Goal: Communication & Community: Answer question/provide support

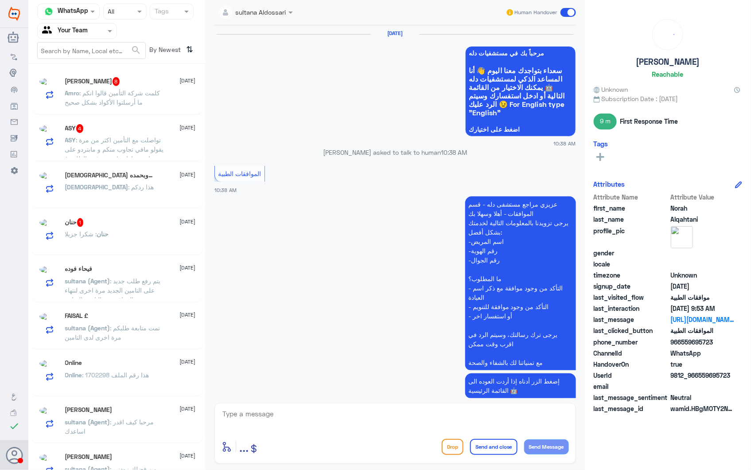
scroll to position [1213, 0]
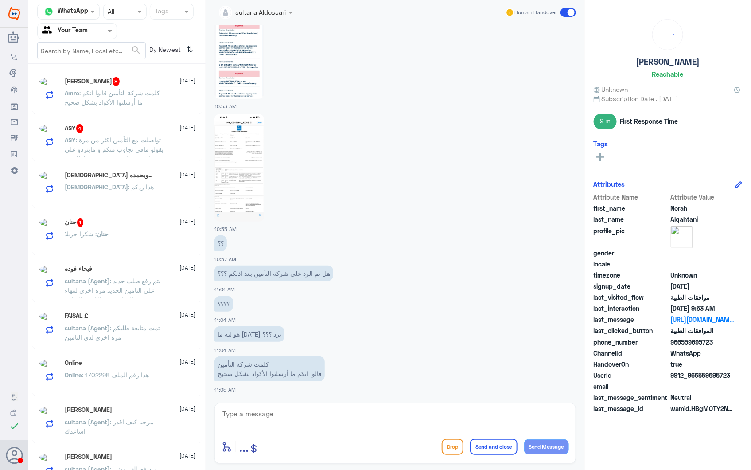
click at [144, 85] on div "[PERSON_NAME] 8 [DATE]" at bounding box center [130, 81] width 131 height 9
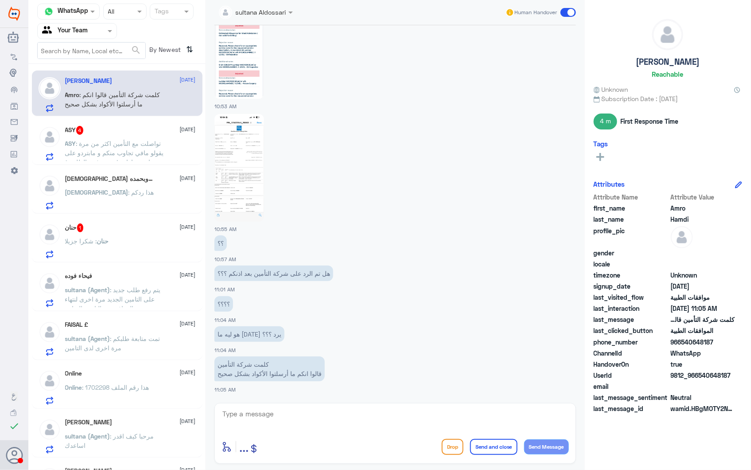
scroll to position [1213, 0]
drag, startPoint x: 249, startPoint y: 275, endPoint x: 234, endPoint y: 275, distance: 15.5
click at [234, 275] on p "هل تم الرد على شركة التأمين بعد اذنكم ؟؟؟" at bounding box center [273, 273] width 119 height 16
drag, startPoint x: 234, startPoint y: 275, endPoint x: 272, endPoint y: 311, distance: 53.0
click at [279, 299] on app-msgs-text "؟؟؟؟" at bounding box center [395, 304] width 362 height 16
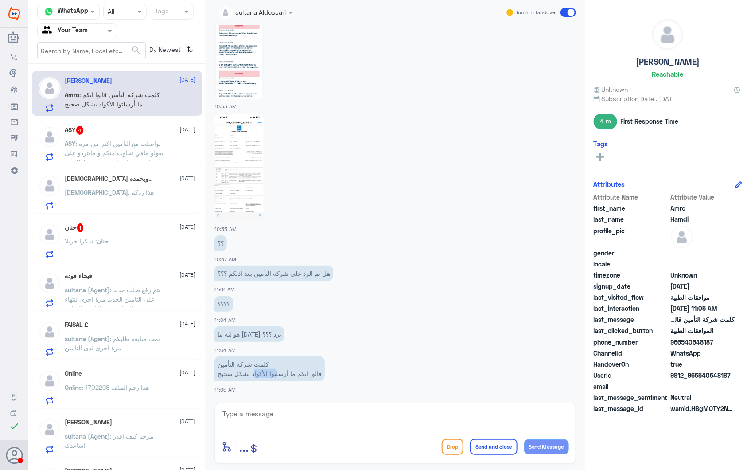
drag, startPoint x: 278, startPoint y: 377, endPoint x: 245, endPoint y: 378, distance: 32.8
click at [245, 378] on p "كلمت شركة التأمين قالوا انكم ما أرسلتوا الأكواد بشكل صحيح" at bounding box center [269, 368] width 110 height 25
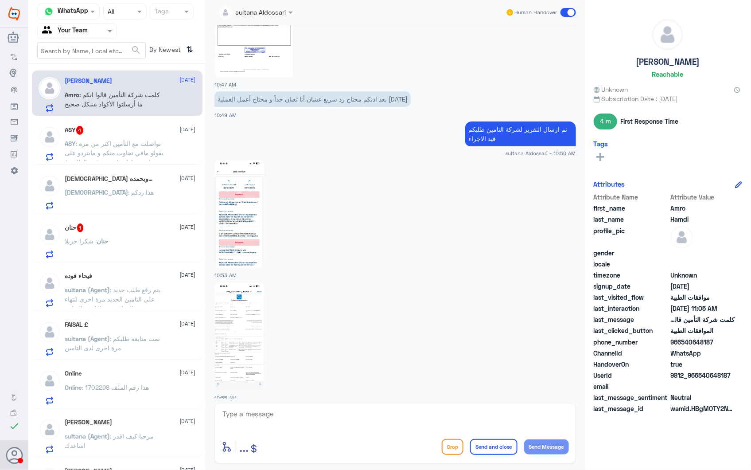
scroll to position [1016, 0]
click at [284, 268] on div at bounding box center [395, 213] width 362 height 109
click at [249, 338] on img at bounding box center [239, 337] width 50 height 108
click at [140, 157] on p "ASY : تواصلت مع التأمين اكثر من مرة يقولو مافي تجاوب منكم و مابتردو على استفسار…" at bounding box center [115, 150] width 100 height 22
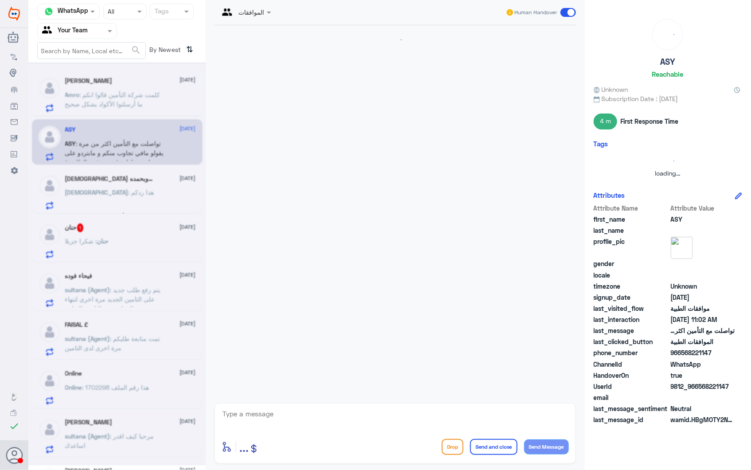
scroll to position [140, 0]
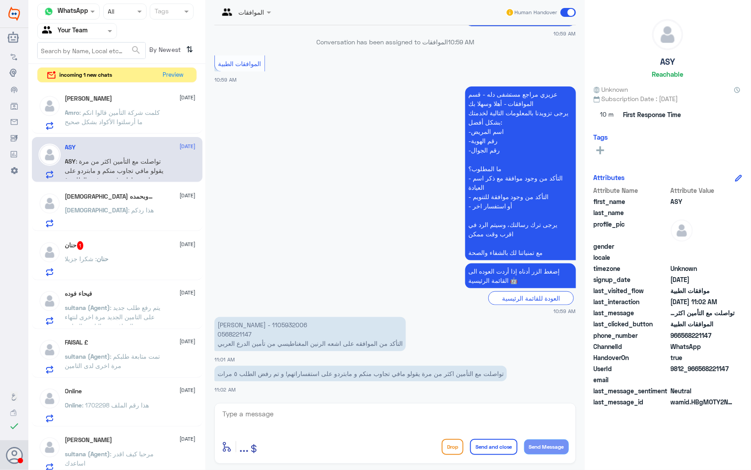
click at [232, 321] on p "[PERSON_NAME] - 1105932006 0568221147 التأكد من الموافقه على اشعه الرنين المغنا…" at bounding box center [309, 334] width 191 height 34
copy p "1105932006"
drag, startPoint x: 471, startPoint y: 373, endPoint x: 337, endPoint y: 356, distance: 135.8
click at [337, 356] on div "[DATE] السلام عليكم 10:59 AM مرحباً بك في مستشفيات دله سعداء بتواجدك معنا [DATE…" at bounding box center [395, 211] width 370 height 373
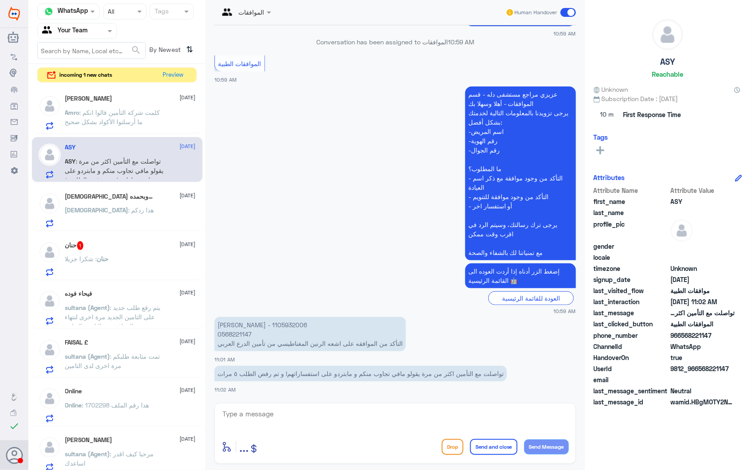
drag, startPoint x: 337, startPoint y: 356, endPoint x: 392, endPoint y: 369, distance: 56.4
click at [392, 369] on p "تواصلت مع التأمين اكثر من مرة يقولو مافي تجاوب منكم و مابتردو على استفساراتهم! …" at bounding box center [360, 373] width 292 height 16
click at [384, 422] on textarea at bounding box center [395, 419] width 347 height 22
click at [317, 408] on textarea "التأمين يستفسر عن سيناريو الاصابة كيف حدثت ومتى؟ واذا ما كانت اصابة عمل أم لا" at bounding box center [395, 419] width 347 height 22
type textarea "التأمين يستفسر عن سيناريو الاصابة كيف حدثت ومتى؟ واذا ما كانت اصابة عمل أم لا؟"
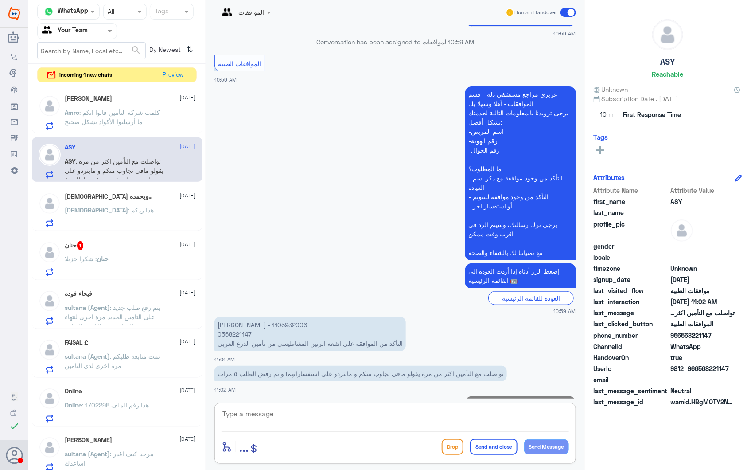
scroll to position [188, 0]
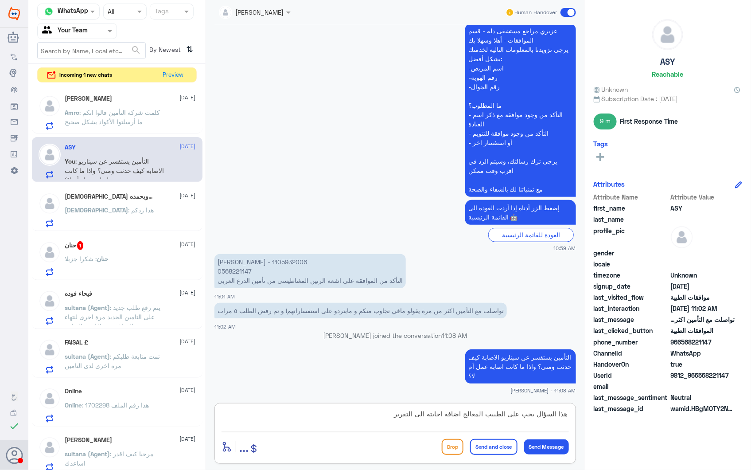
type textarea "هذا السؤال يجب على الطبيب المعالج اضافة اجابته الى التقرير"
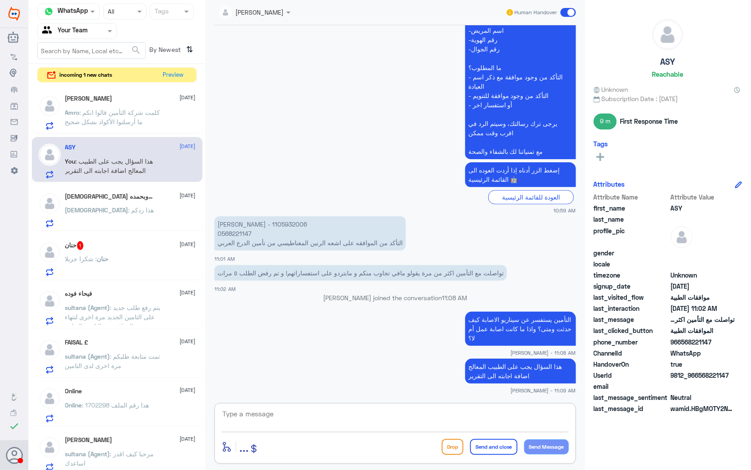
paste textarea "يرجى التواصل مع قسم التقارير الطبية (واتساب) على الرقم : 0550181732"
type textarea "يرجى التواصل مع قسم التقارير الطبية (واتساب) على الرقم : 0550181732"
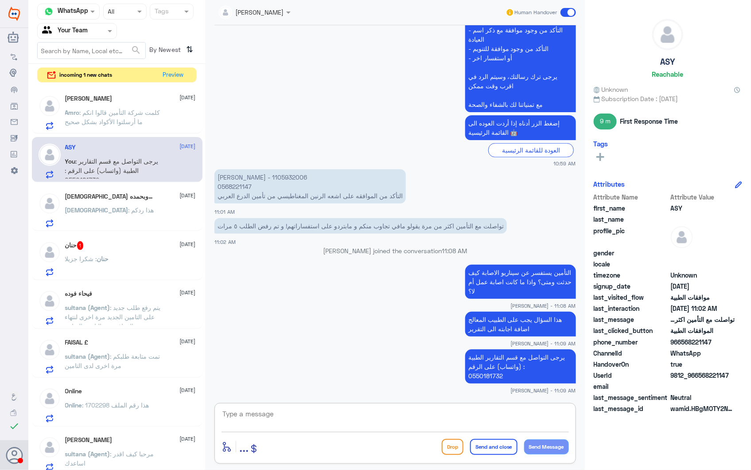
click at [116, 208] on div "[DEMOGRAPHIC_DATA] : هذا ردكم" at bounding box center [130, 217] width 131 height 20
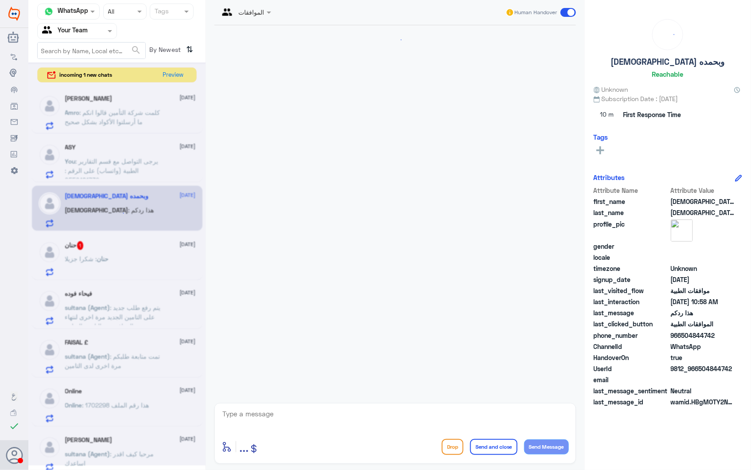
scroll to position [1083, 0]
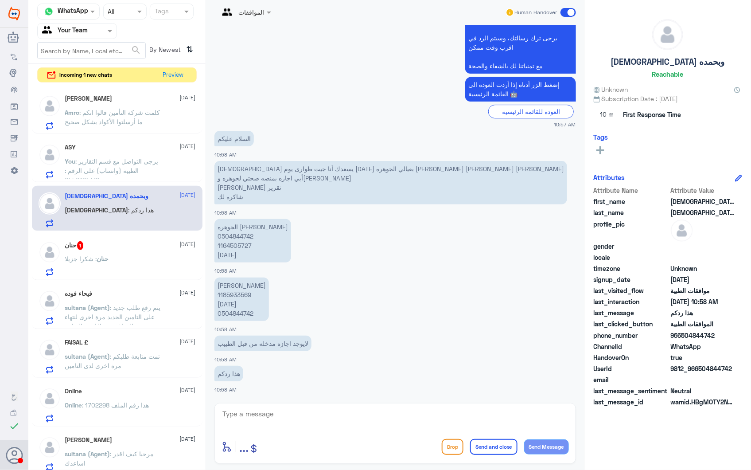
click at [235, 233] on p "الجوهره [PERSON_NAME] 0504844742 1164505727 [DATE]" at bounding box center [252, 240] width 77 height 43
copy p "0504844742"
click at [457, 168] on p "[DEMOGRAPHIC_DATA] يسعدك أنا جيت طوارى يوم [DATE] بعيالي الجوهره [PERSON_NAME] …" at bounding box center [390, 182] width 353 height 43
drag, startPoint x: 439, startPoint y: 168, endPoint x: 342, endPoint y: 161, distance: 97.8
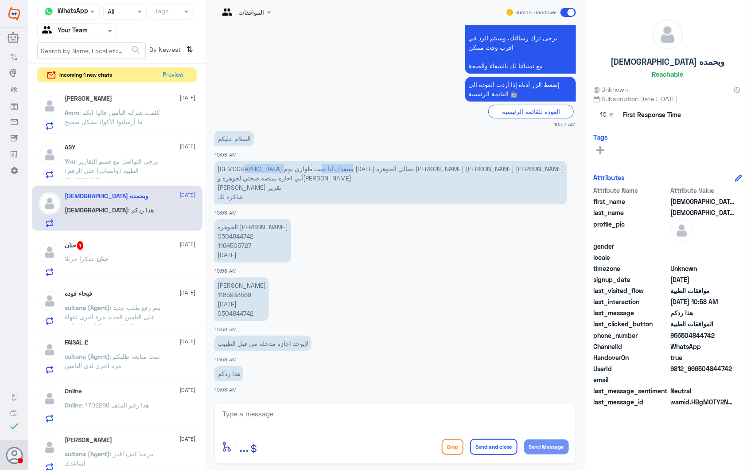
click at [342, 161] on p "[DEMOGRAPHIC_DATA] يسعدك أنا جيت طوارى يوم [DATE] بعيالي الجوهره [PERSON_NAME] …" at bounding box center [390, 182] width 353 height 43
drag, startPoint x: 342, startPoint y: 161, endPoint x: 368, endPoint y: 164, distance: 26.3
click at [368, 164] on p "[DEMOGRAPHIC_DATA] يسعدك أنا جيت طوارى يوم [DATE] بعيالي الجوهره [PERSON_NAME] …" at bounding box center [390, 182] width 353 height 43
click at [392, 165] on p "[DEMOGRAPHIC_DATA] يسعدك أنا جيت طوارى يوم [DATE] بعيالي الجوهره [PERSON_NAME] …" at bounding box center [390, 182] width 353 height 43
click at [275, 424] on textarea at bounding box center [395, 419] width 347 height 22
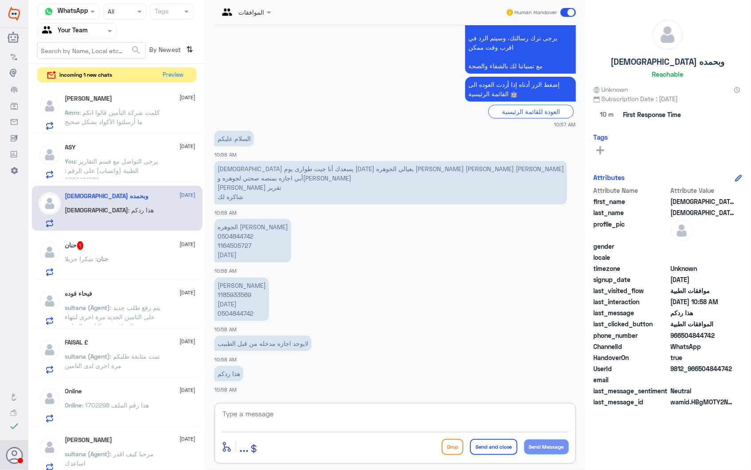
paste textarea "يرجى التواصل مع قسم التقارير الطبية (واتساب) على الرقم : 0550181732"
click at [568, 416] on textarea "يرجى التواصل مع قسم التقارير الطبية (واتساب) على الرقم : 0550181732" at bounding box center [395, 419] width 347 height 22
type textarea "للاجازات المرضية يرجى التواصل مع قسم التقارير الطبية (واتساب) على الرقم : 05501…"
click at [503, 449] on button "Send and close" at bounding box center [493, 447] width 47 height 16
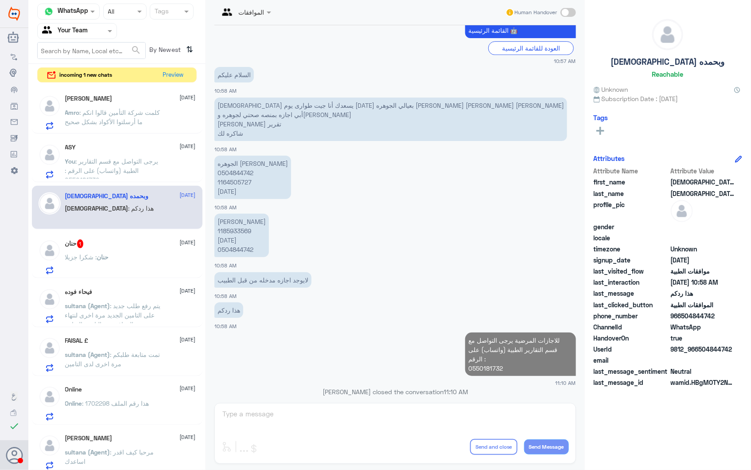
click at [105, 249] on div "حنان 1 [DATE] حنان : شكرا جزيلا" at bounding box center [130, 256] width 131 height 35
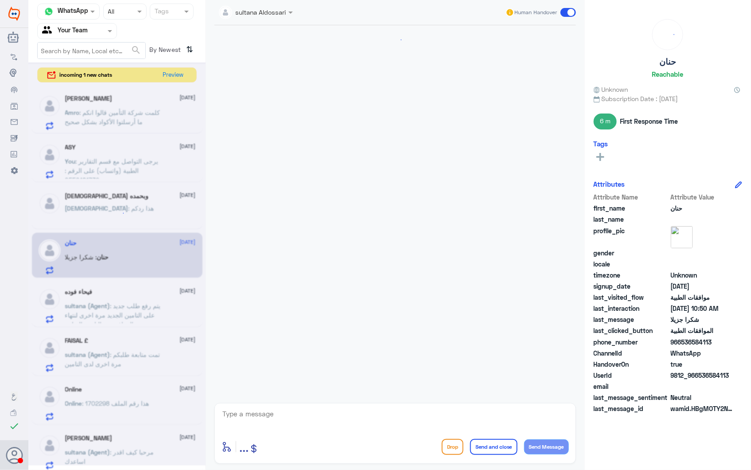
scroll to position [688, 0]
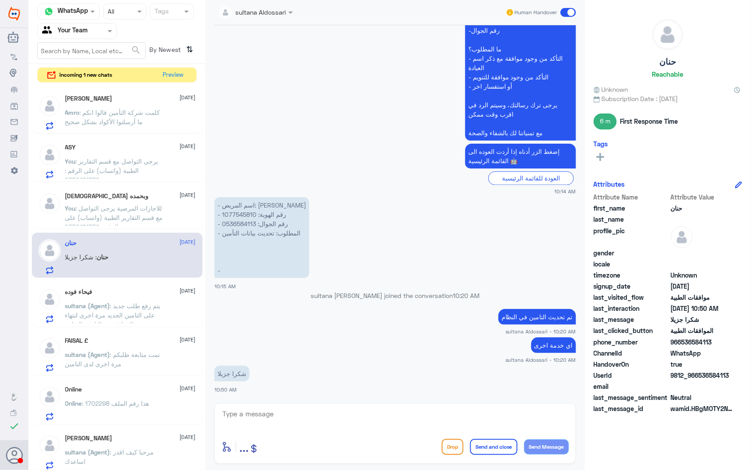
click at [131, 314] on span ": يتم رفع طلب جديد على التامين الجديد مرة اخرى لنتهاء الموافقه مع التامين السابق" at bounding box center [113, 315] width 96 height 26
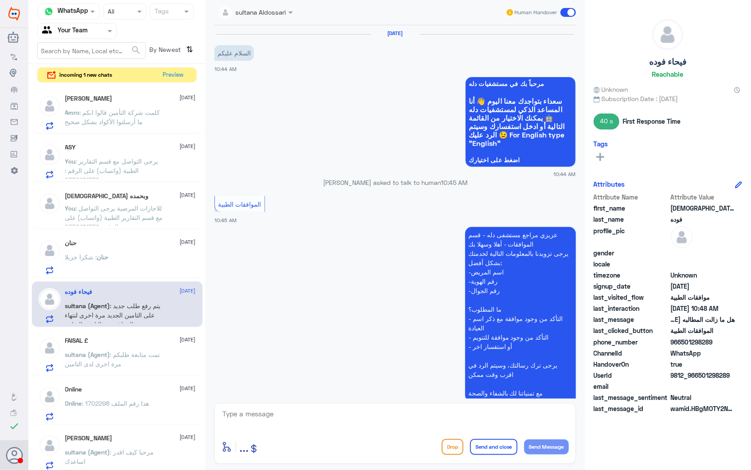
scroll to position [607, 0]
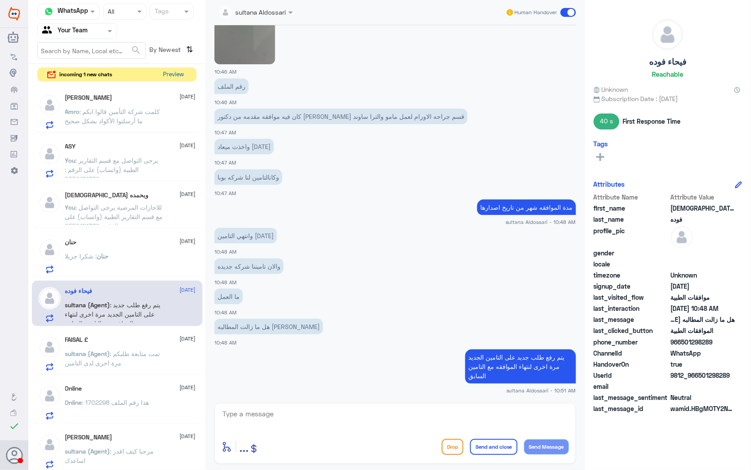
click at [162, 79] on button "Preview" at bounding box center [173, 75] width 27 height 14
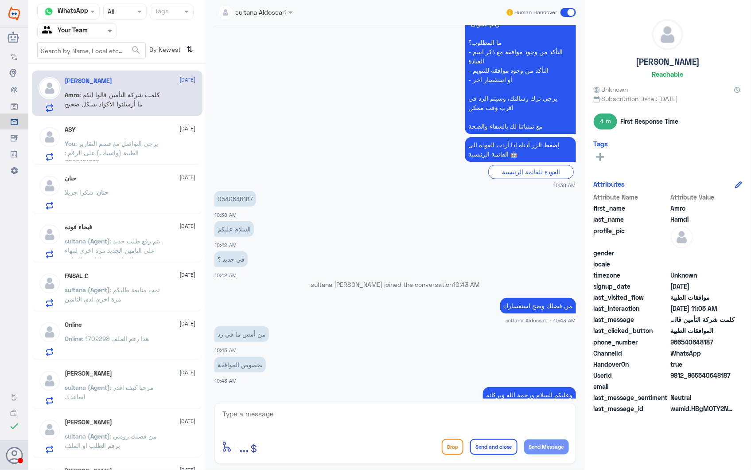
scroll to position [229, 0]
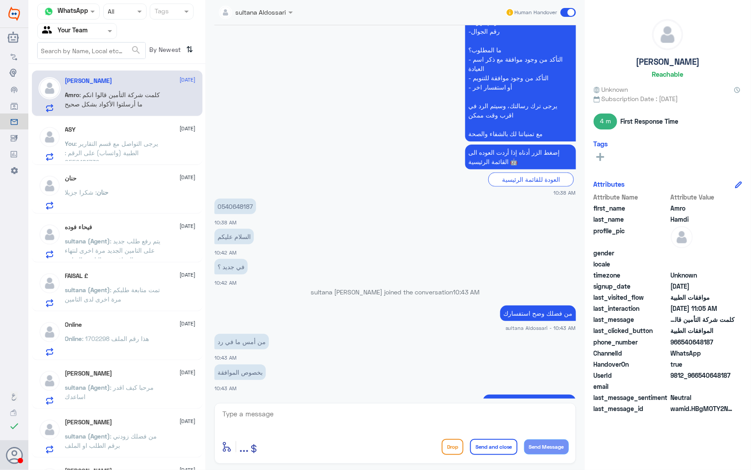
click at [240, 201] on p "0540648187" at bounding box center [235, 206] width 42 height 16
copy p "0540648187"
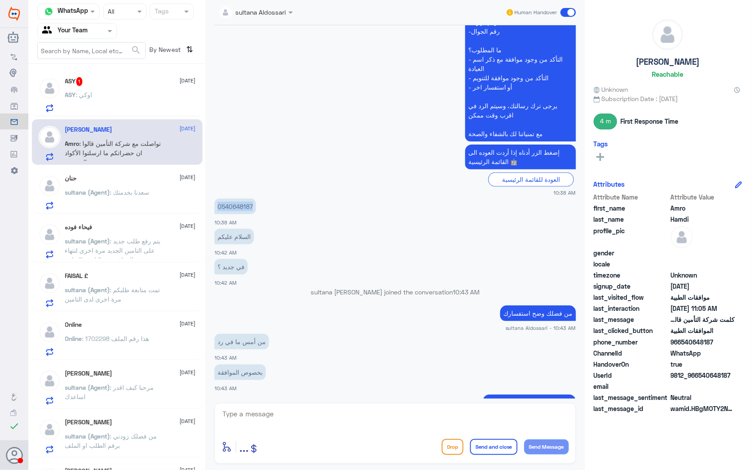
scroll to position [1861, 0]
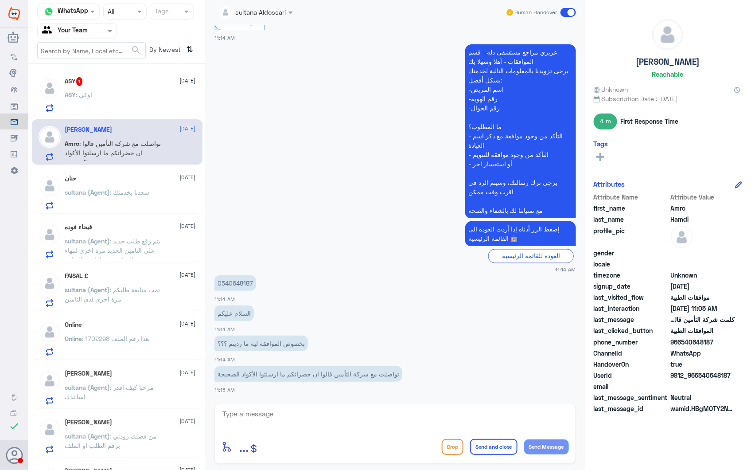
drag, startPoint x: 131, startPoint y: 168, endPoint x: 129, endPoint y: 188, distance: 19.5
click at [129, 168] on div "حنان [DATE] sultana (Agent) : [PERSON_NAME] بخدمتك" at bounding box center [117, 191] width 171 height 46
click at [129, 251] on span ": يتم رفع طلب جديد على التامين الجديد مرة اخرى لنتهاء الموافقه مع التامين السابق" at bounding box center [113, 250] width 96 height 26
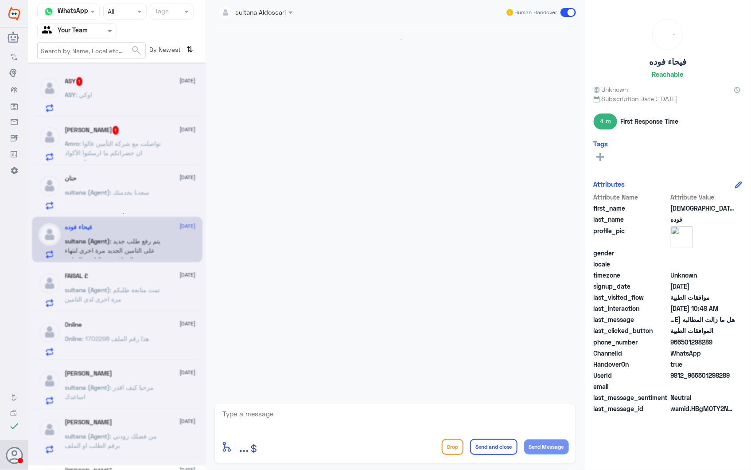
scroll to position [607, 0]
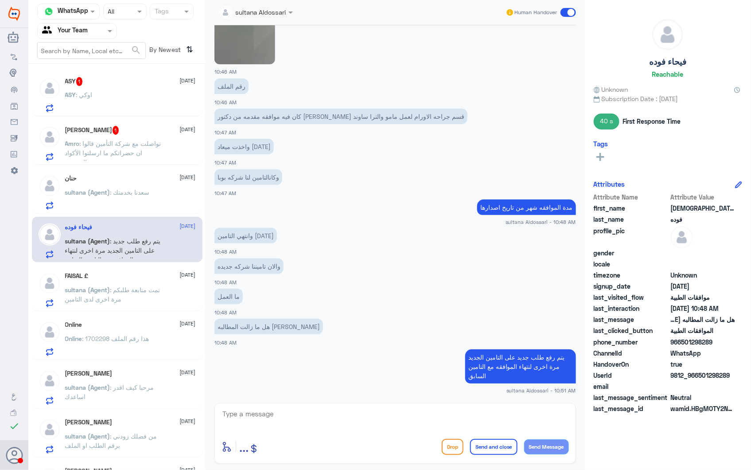
click at [106, 300] on span ": تمت متابعة طلبكم مرة اخرى لدى التامين" at bounding box center [112, 294] width 95 height 17
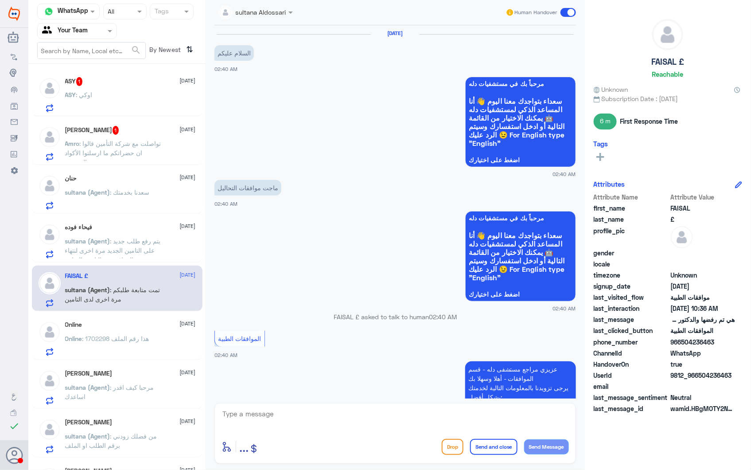
scroll to position [948, 0]
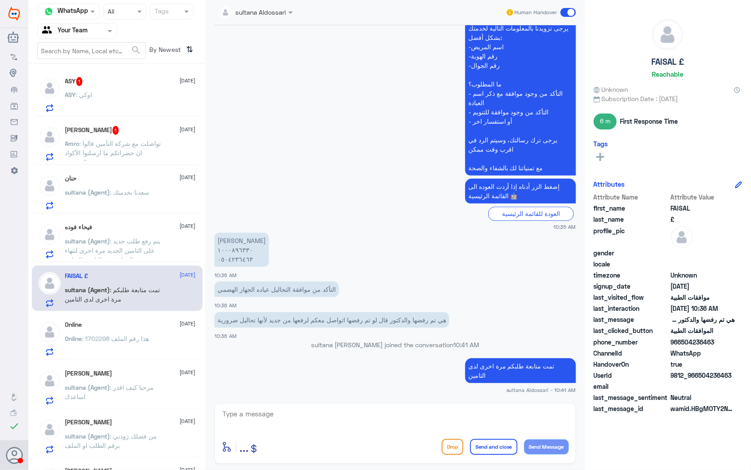
click at [125, 108] on div "ASY : [PERSON_NAME]" at bounding box center [130, 102] width 131 height 20
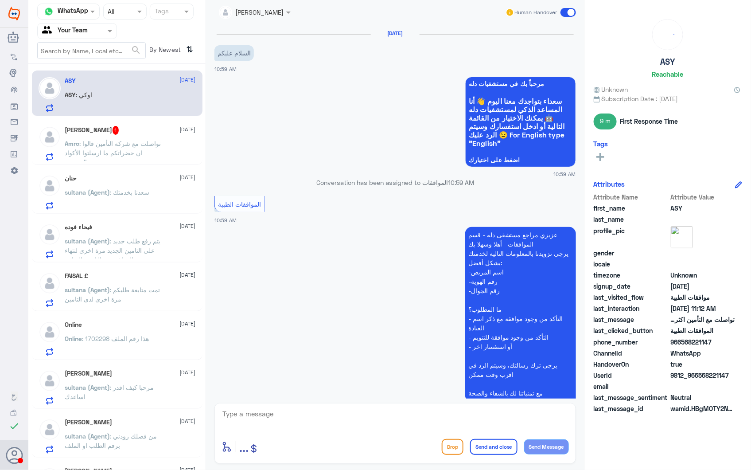
scroll to position [319, 0]
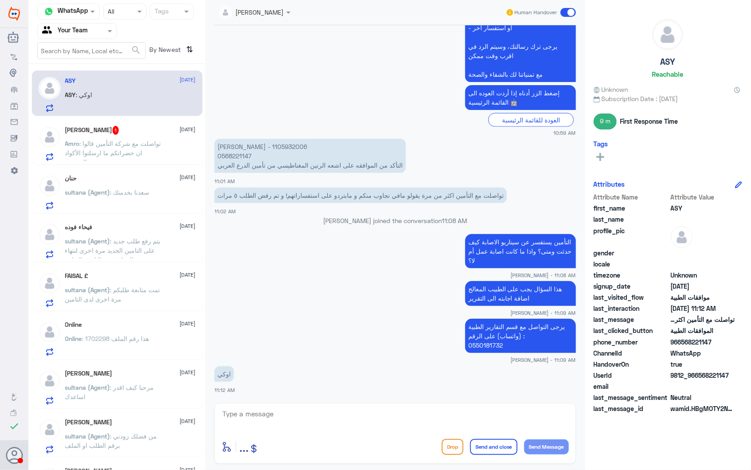
click at [156, 150] on p "Amro : تواصلت مع شركة التأمين قالوا ان حضراتكم ما ارسلتوا الأكواد الصحيحة" at bounding box center [115, 150] width 100 height 22
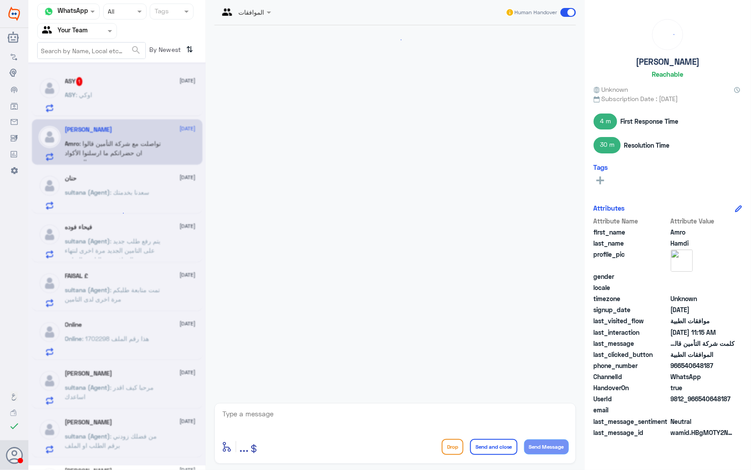
scroll to position [1133, 0]
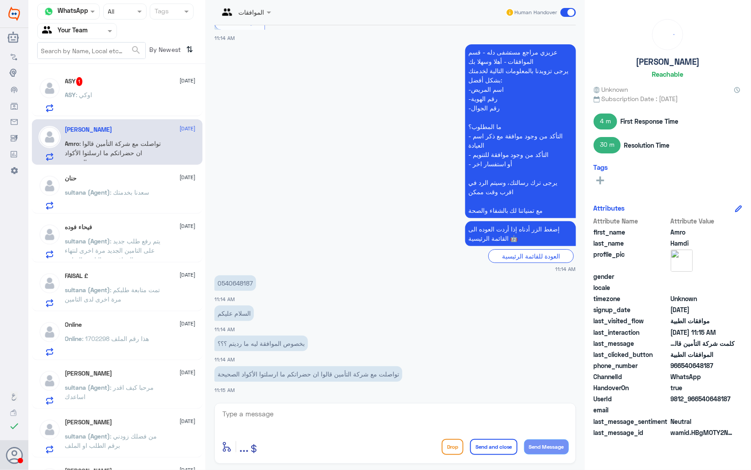
click at [128, 197] on p "sultana (Agent) : [PERSON_NAME] بخدمتك" at bounding box center [107, 198] width 85 height 22
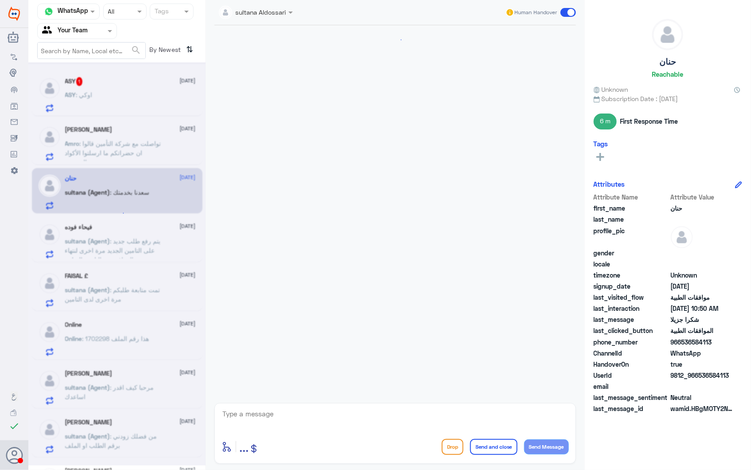
scroll to position [715, 0]
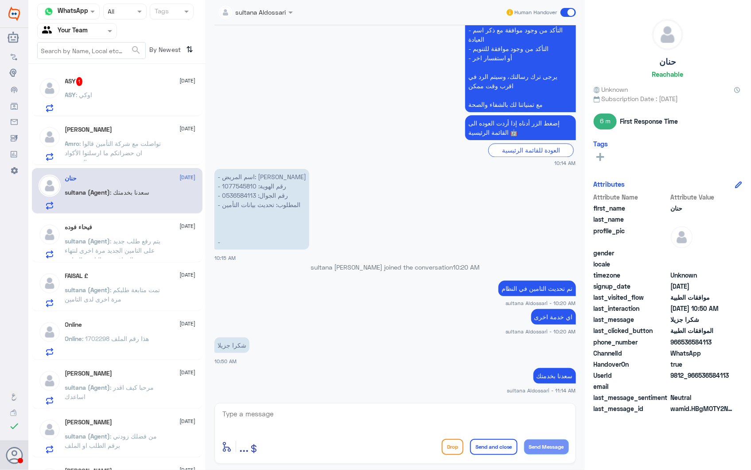
click at [130, 237] on span ": يتم رفع طلب جديد على التامين الجديد مرة اخرى لنتهاء الموافقه مع التامين السابق" at bounding box center [113, 250] width 96 height 26
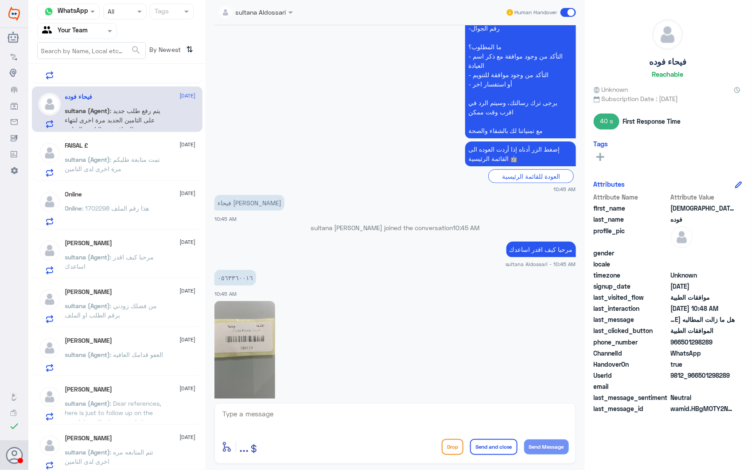
scroll to position [148, 0]
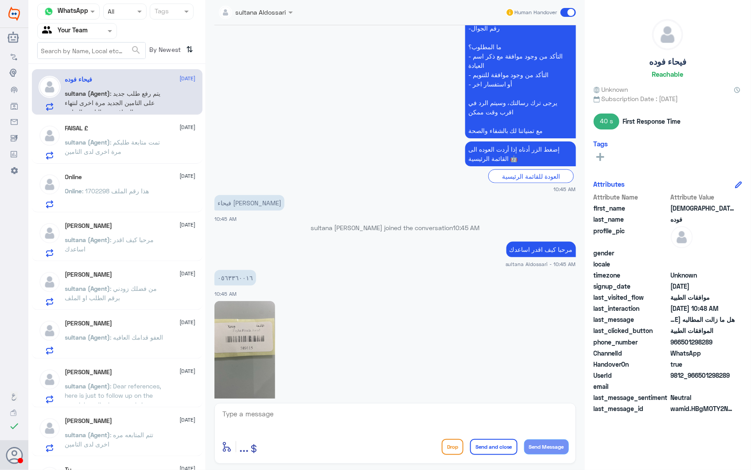
click at [145, 241] on span ": مرحبا كيف اقدر اساعدك" at bounding box center [109, 244] width 89 height 17
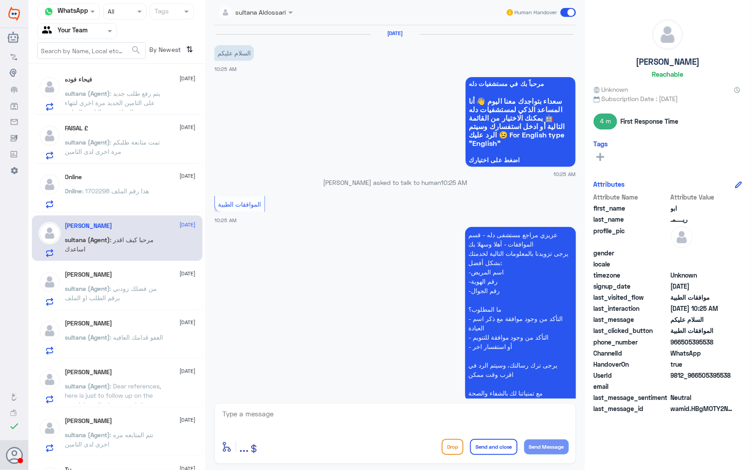
scroll to position [106, 0]
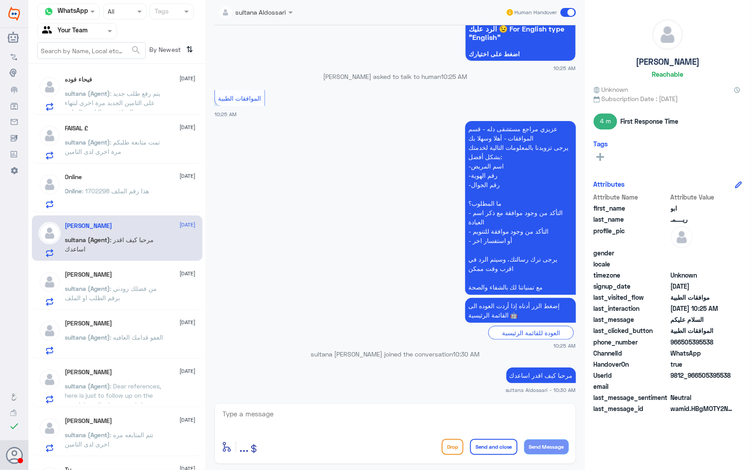
click at [141, 295] on p "sultana (Agent) : من فضلك زودني برقم الطلب او الملف" at bounding box center [115, 295] width 100 height 22
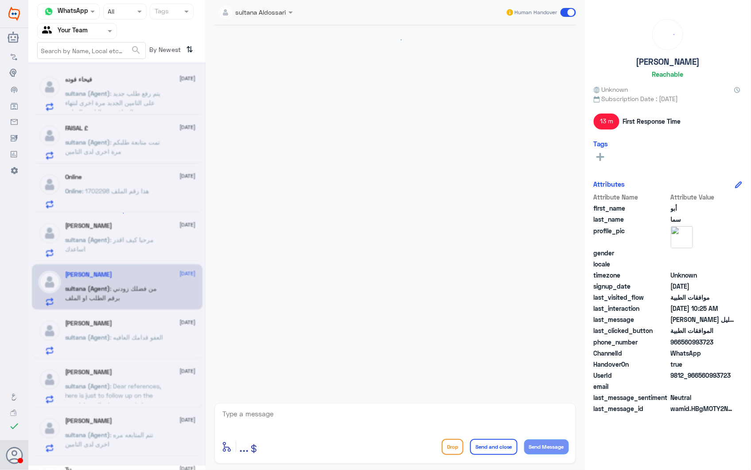
scroll to position [1244, 0]
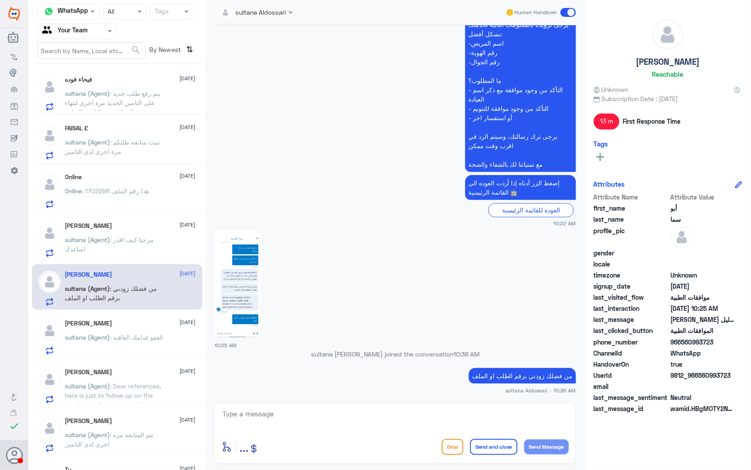
click at [128, 346] on p "sultana (Agent) : العفو قدامك العافيه" at bounding box center [114, 343] width 98 height 22
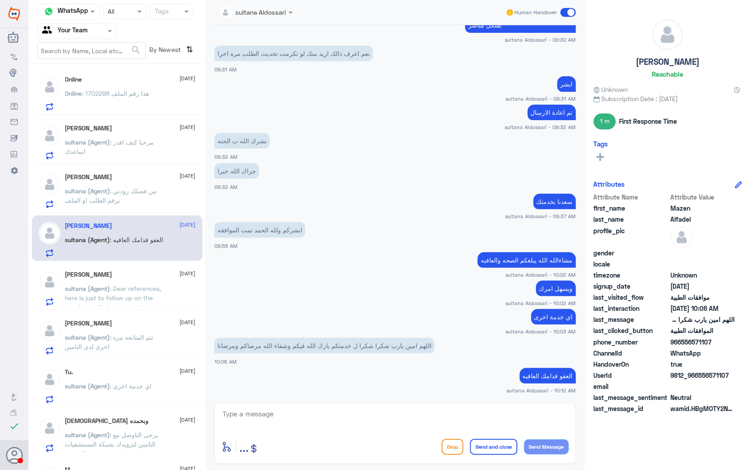
scroll to position [246, 0]
click at [131, 311] on div "ASY 1 [DATE] ASY : اوكي [PERSON_NAME] [DATE] Amro : تواصلت مع شركة التأمين قالو…" at bounding box center [116, 269] width 177 height 405
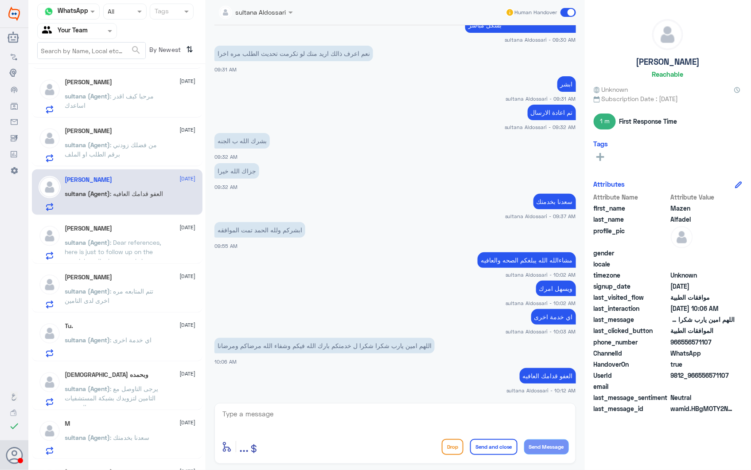
scroll to position [344, 0]
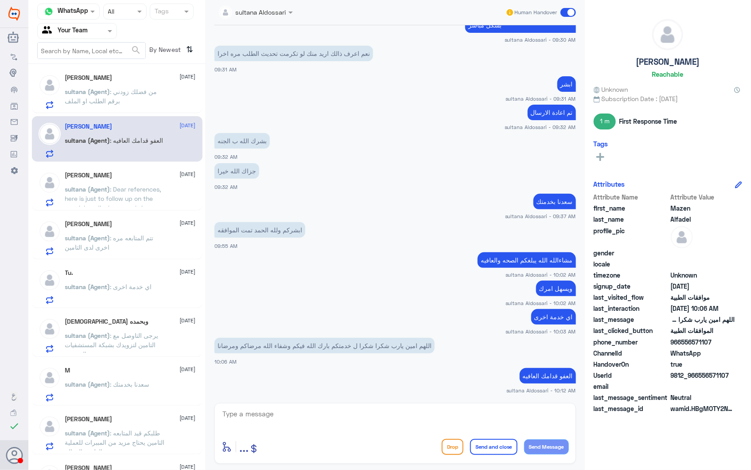
click at [140, 338] on p "sultana (Agent) : يرجى التاوصل مع التامين لتزويدك بشبكة المستشفيات المعتمده" at bounding box center [115, 342] width 100 height 22
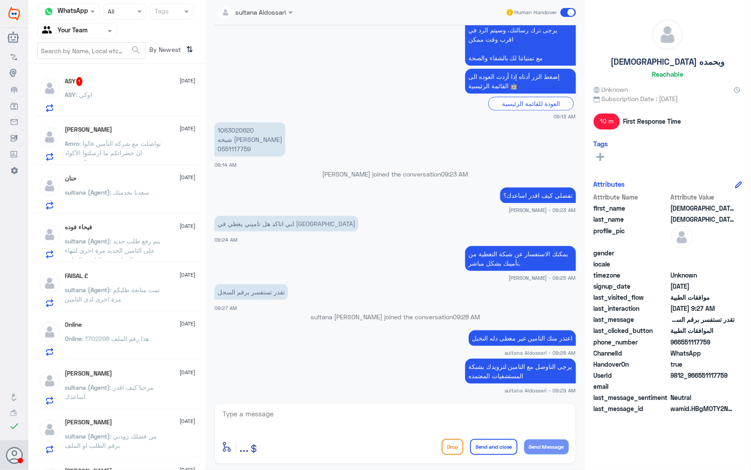
click at [113, 82] on div "ASY 1 [DATE]" at bounding box center [130, 81] width 131 height 9
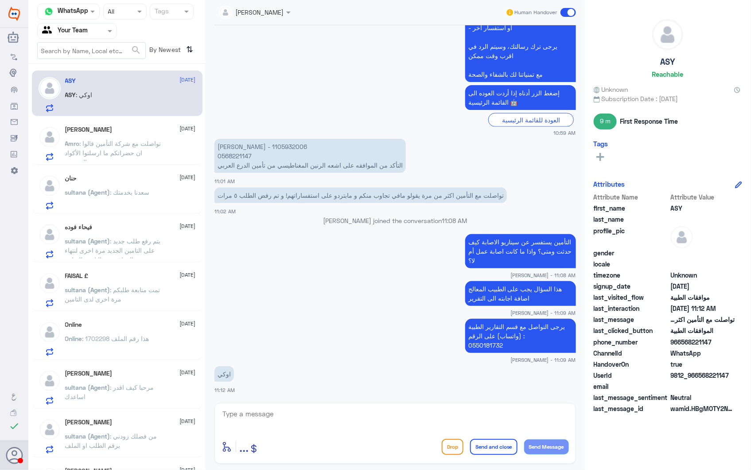
click at [127, 154] on span ": تواصلت مع شركة التأمين قالوا ان حضراتكم ما ارسلتوا الأكواد الصحيحة" at bounding box center [113, 153] width 96 height 26
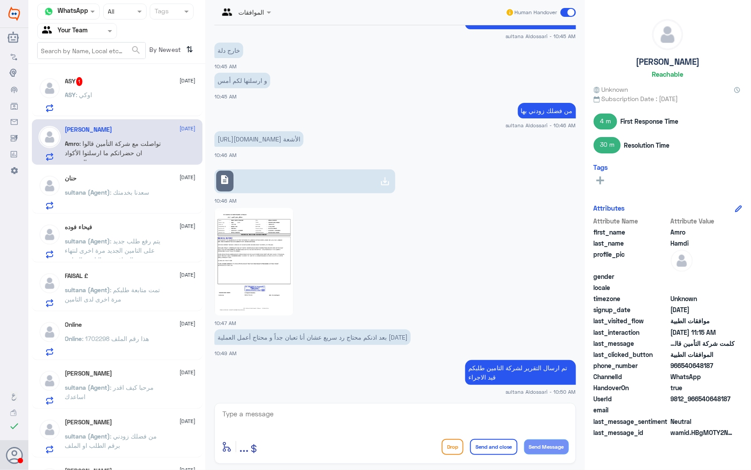
click at [268, 293] on img at bounding box center [253, 262] width 79 height 108
click at [307, 205] on div "description 10:46 AM" at bounding box center [395, 181] width 362 height 45
click at [313, 193] on link "description" at bounding box center [304, 181] width 181 height 24
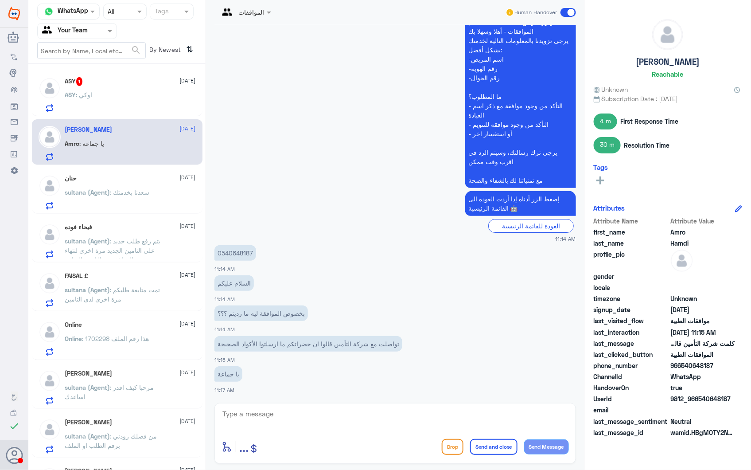
click at [231, 250] on p "0540648187" at bounding box center [235, 253] width 42 height 16
copy p "0540648187"
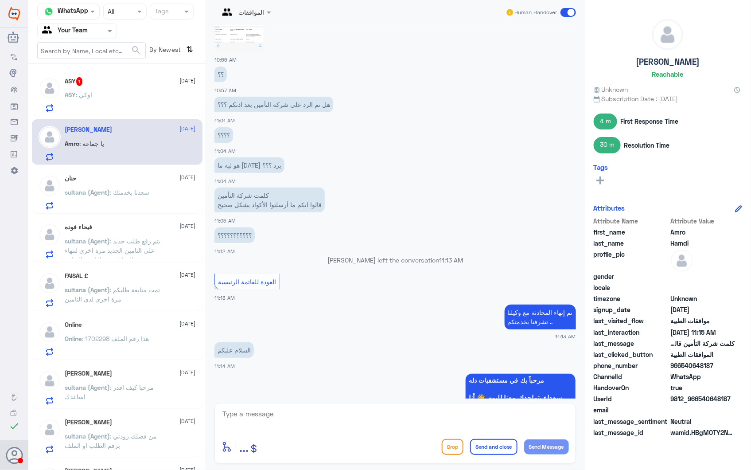
scroll to position [2356, 0]
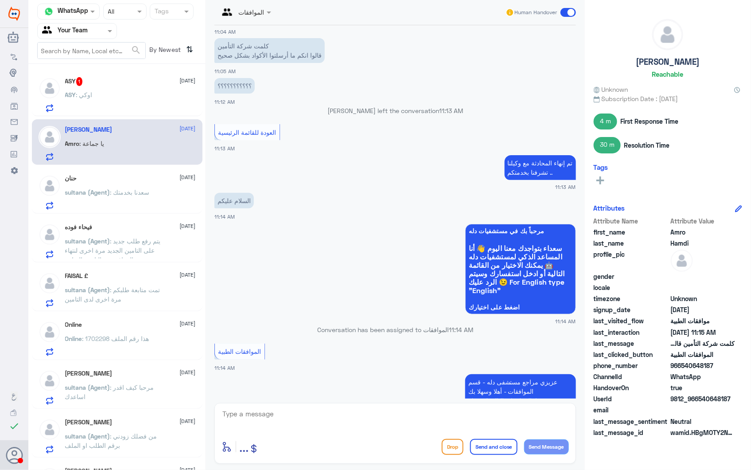
click at [119, 92] on div "ASY : [PERSON_NAME]" at bounding box center [130, 102] width 131 height 20
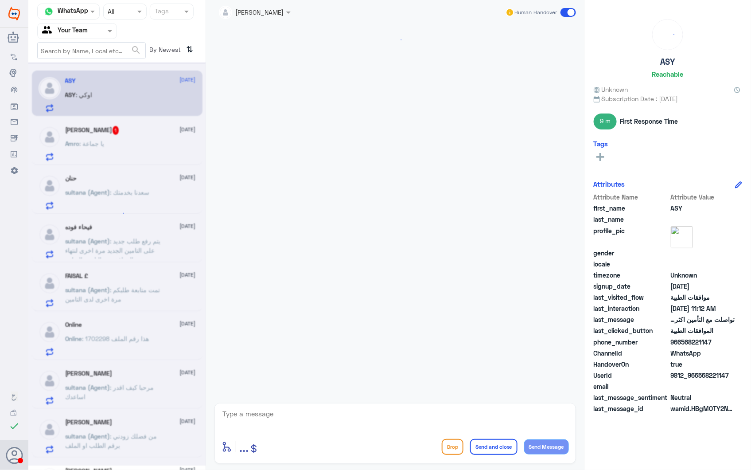
scroll to position [319, 0]
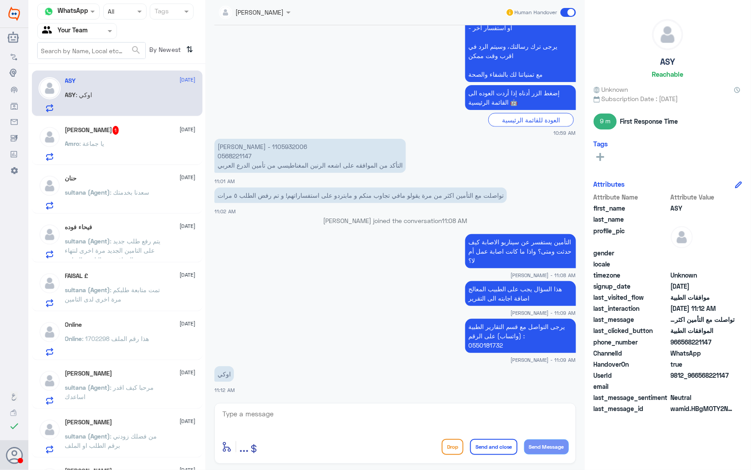
drag, startPoint x: 133, startPoint y: 180, endPoint x: 420, endPoint y: 153, distance: 287.9
click at [131, 180] on div "حنان [DATE]" at bounding box center [130, 179] width 131 height 8
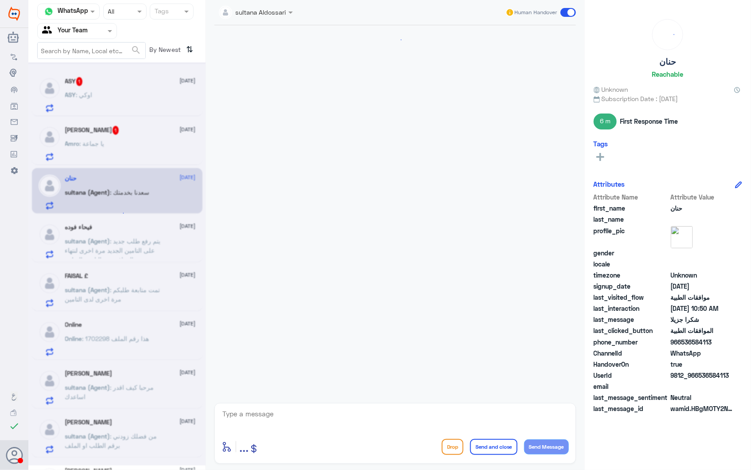
scroll to position [715, 0]
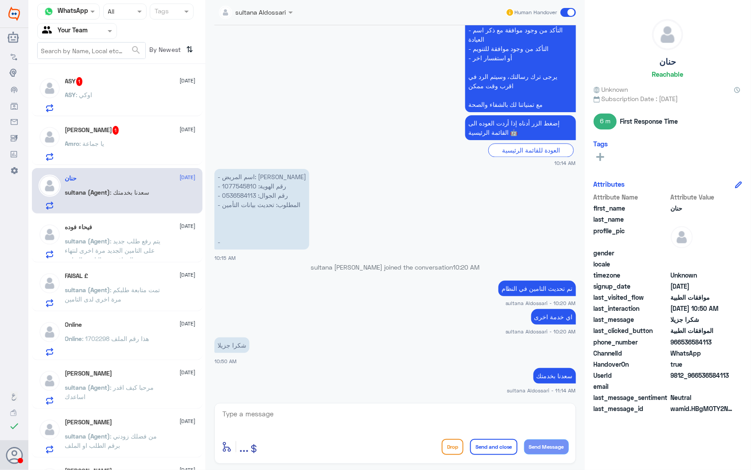
click at [102, 242] on span "sultana (Agent)" at bounding box center [87, 241] width 45 height 8
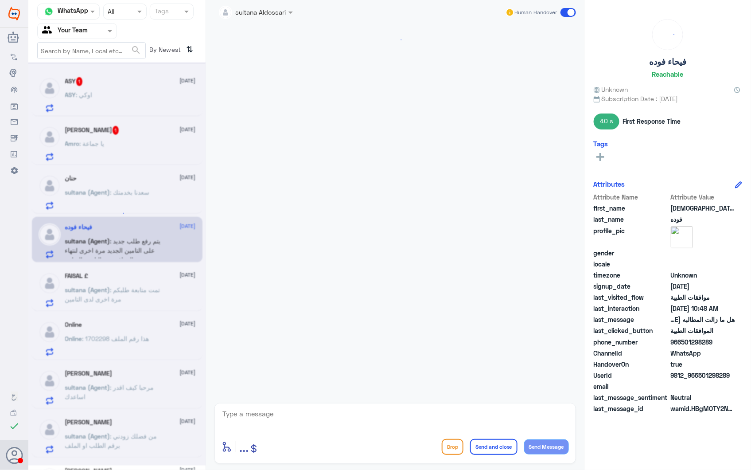
scroll to position [607, 0]
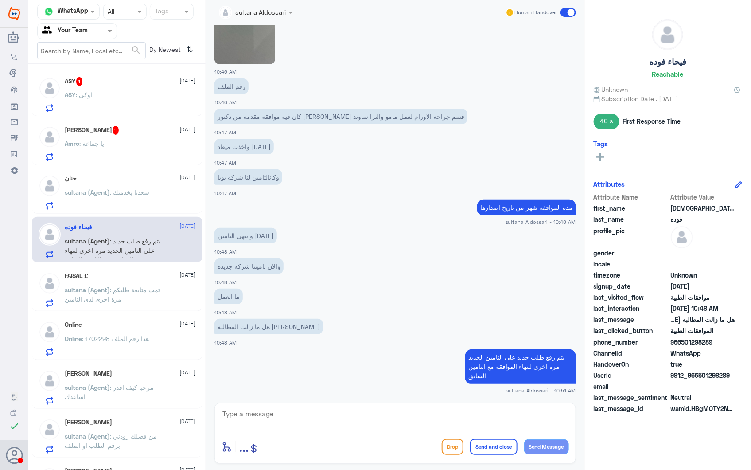
click at [130, 277] on div "FAISAL £ [DATE]" at bounding box center [130, 276] width 131 height 8
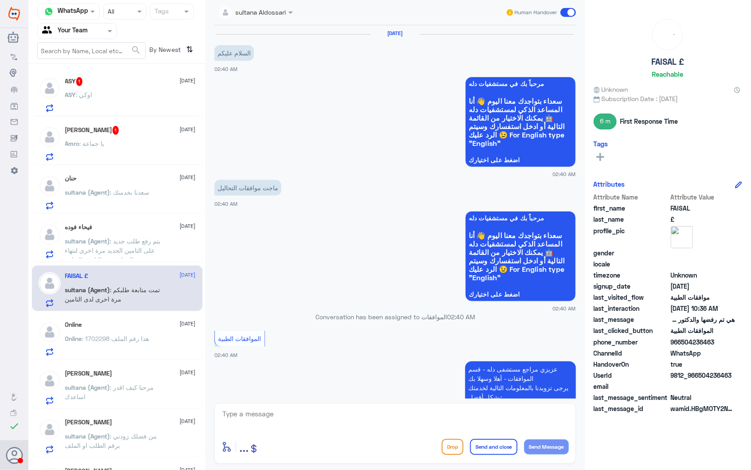
scroll to position [948, 0]
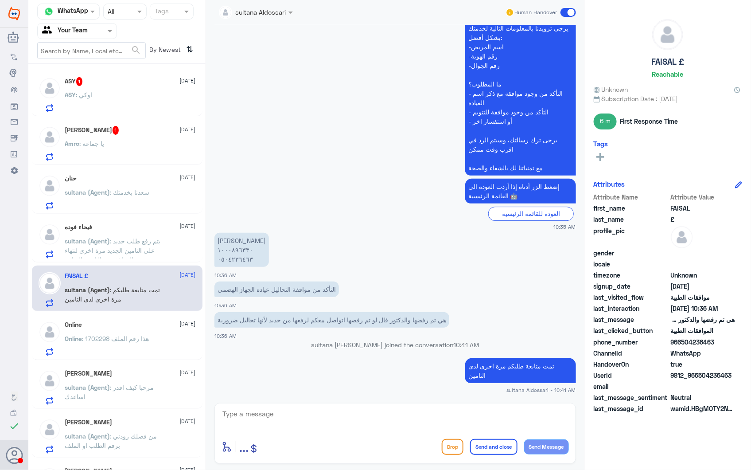
click at [98, 97] on div "ASY : [PERSON_NAME]" at bounding box center [130, 102] width 131 height 20
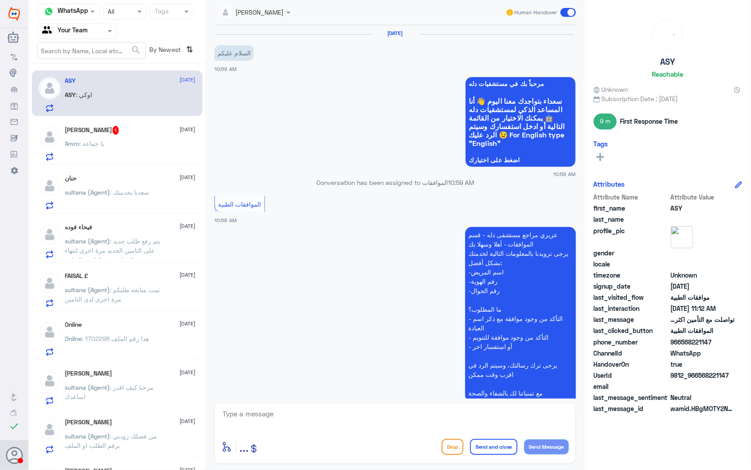
scroll to position [319, 0]
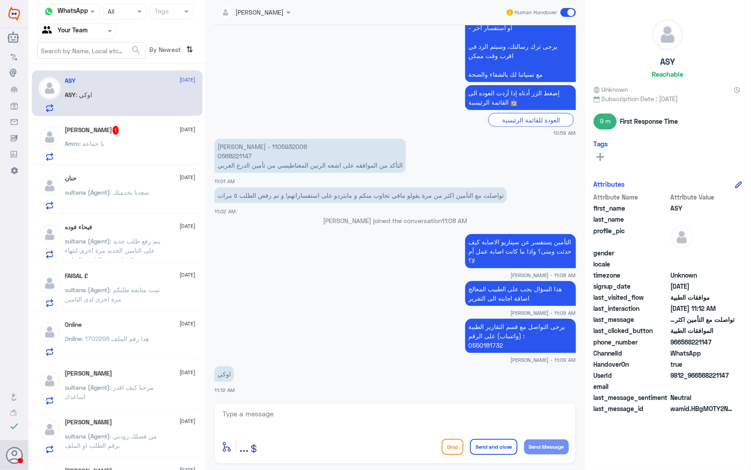
click at [154, 138] on div "[PERSON_NAME] 1 [DATE] Amro : يا جماعة" at bounding box center [130, 143] width 131 height 35
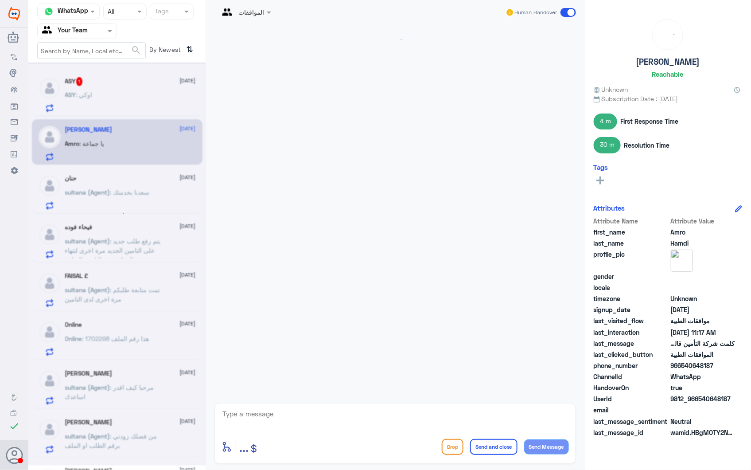
scroll to position [1116, 0]
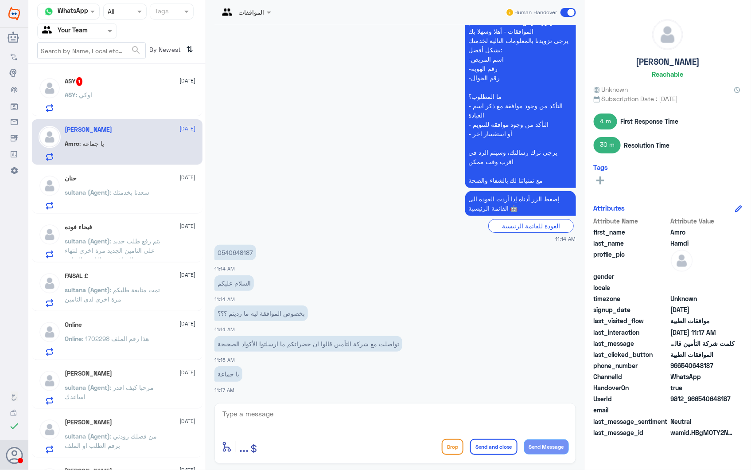
drag, startPoint x: 278, startPoint y: 417, endPoint x: 307, endPoint y: 413, distance: 29.1
click at [279, 417] on textarea at bounding box center [395, 419] width 347 height 22
type textarea "g"
type textarea "h"
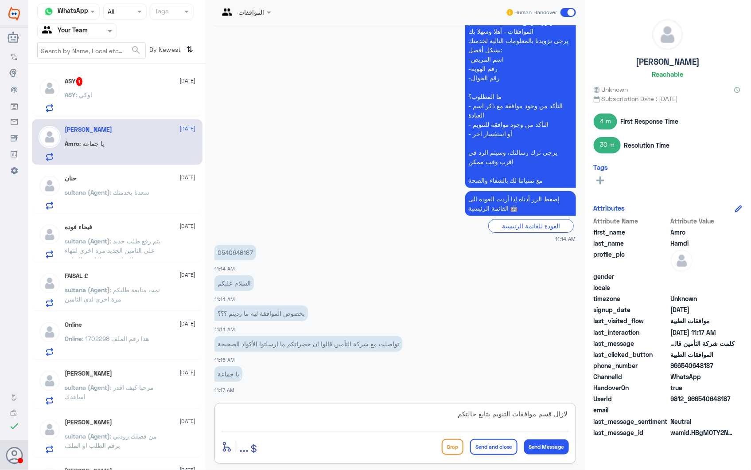
type textarea "لازال قسم موافقات التنويم يتابع حالتكم"
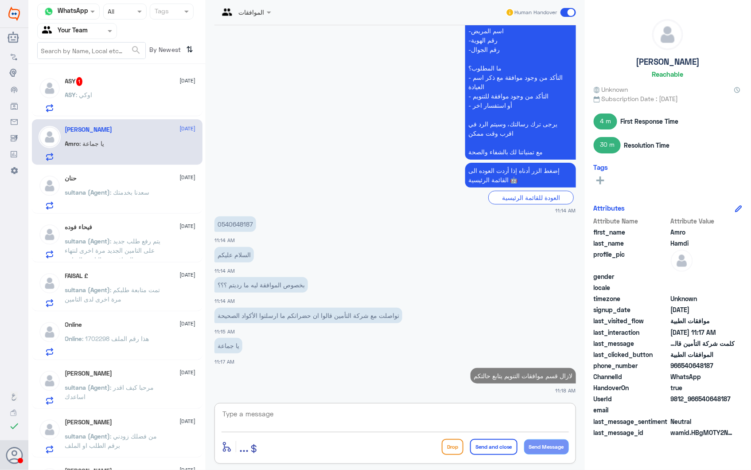
type textarea "ك"
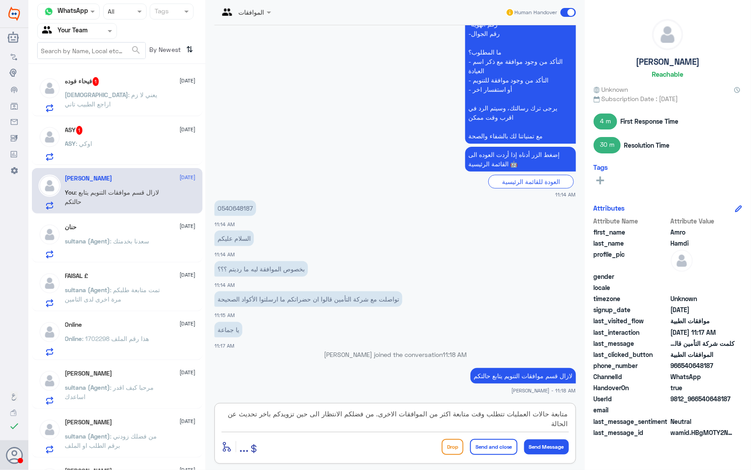
type textarea "متابعة حالات العمليات تتطلب وقت متابعة اكثر من الموافقات الاخرى. من فضلكم الانت…"
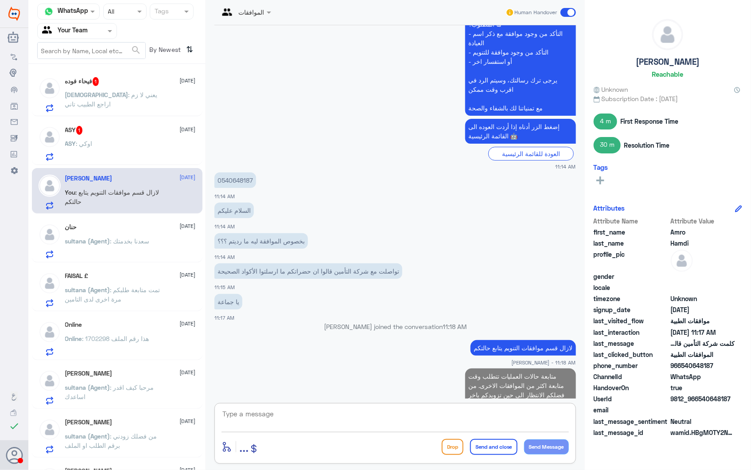
scroll to position [1201, 0]
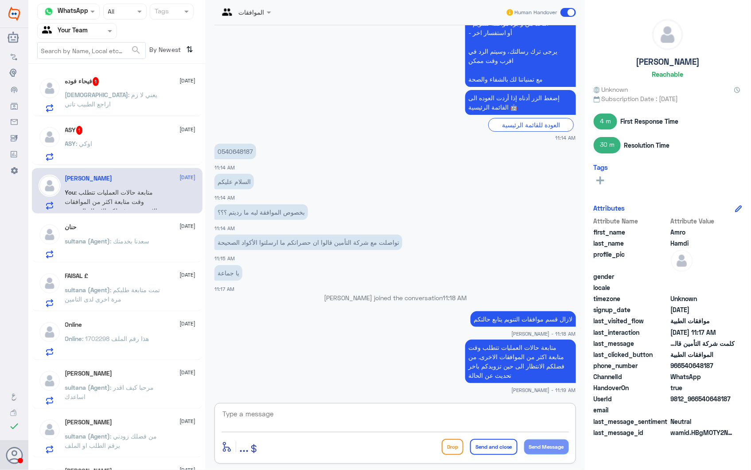
click at [101, 138] on div "ASY 1 [DATE] ASY : اوكي" at bounding box center [130, 143] width 131 height 35
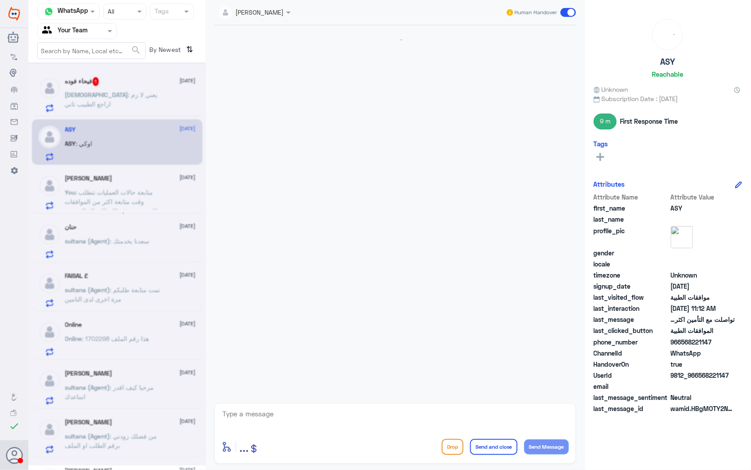
scroll to position [319, 0]
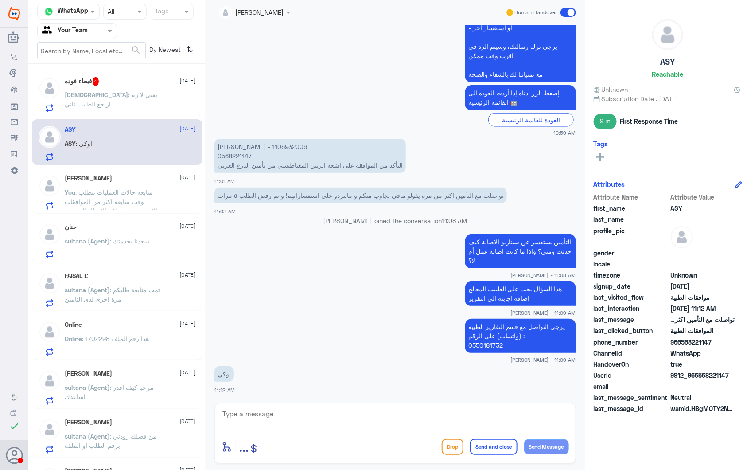
click at [137, 98] on p "فيحاء : يعني لا زم اراجع الطبيب تاني" at bounding box center [115, 101] width 100 height 22
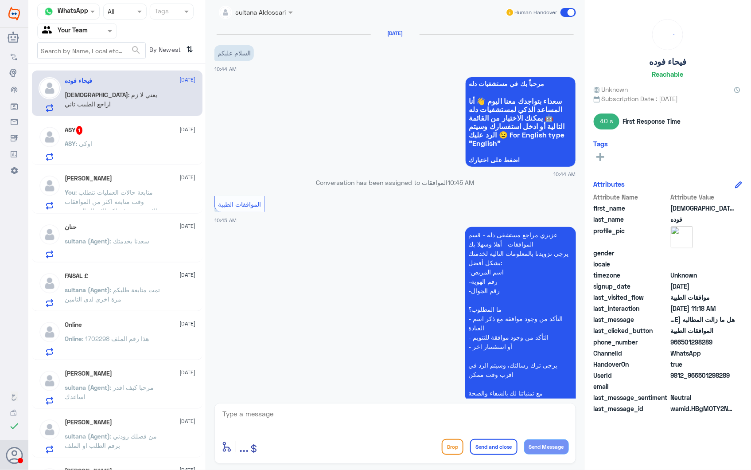
scroll to position [637, 0]
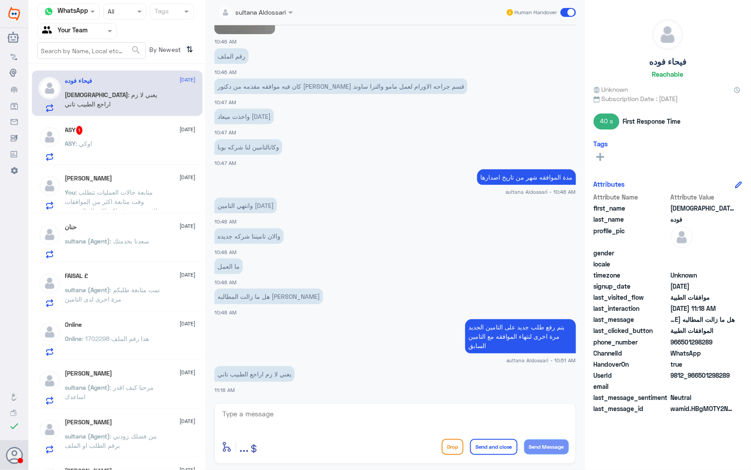
click at [121, 157] on div "ASY : [PERSON_NAME]" at bounding box center [130, 151] width 131 height 20
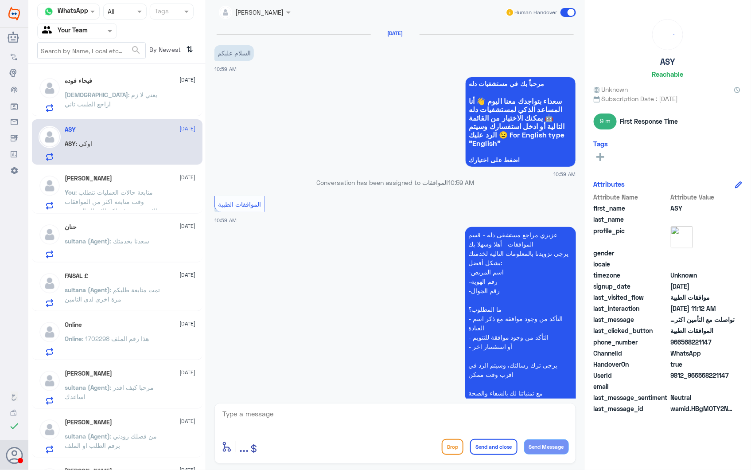
scroll to position [319, 0]
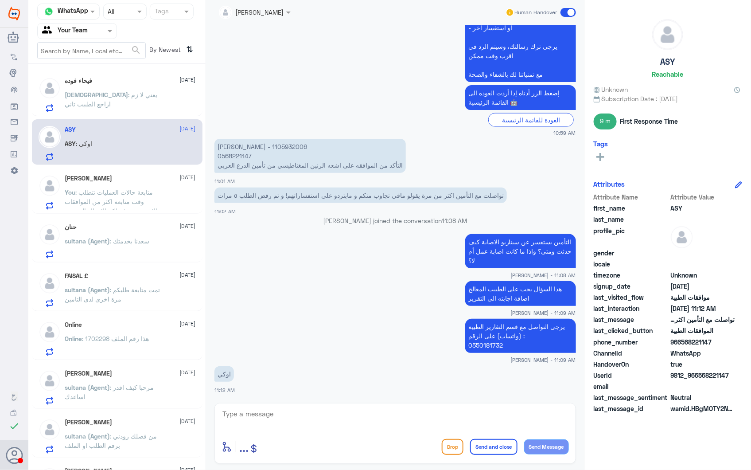
click at [154, 105] on p "فيحاء : يعني لا زم اراجع الطبيب تاني" at bounding box center [115, 101] width 100 height 22
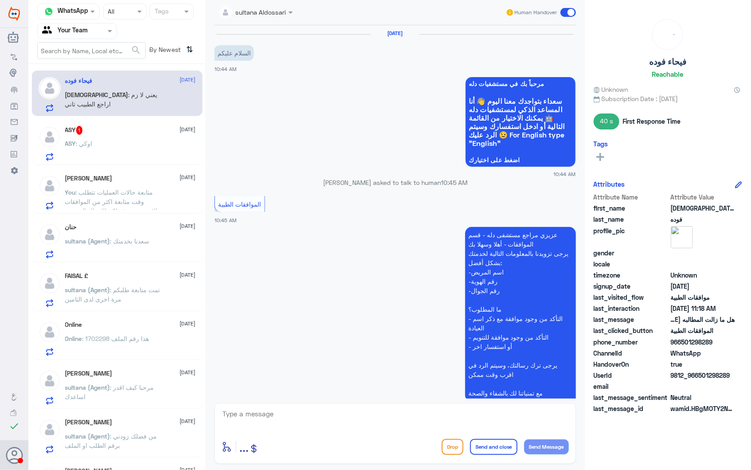
scroll to position [637, 0]
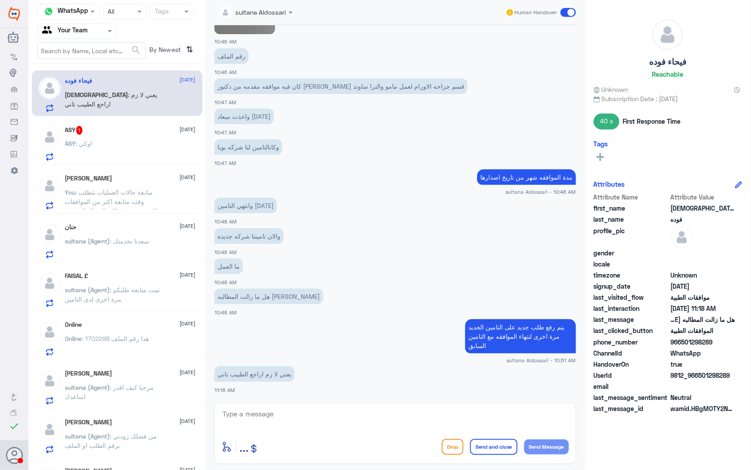
click at [120, 183] on div "[PERSON_NAME] [DATE] You : متابعة حالات العمليات تتطلب وقت متابعة اكثر من الموا…" at bounding box center [130, 192] width 131 height 35
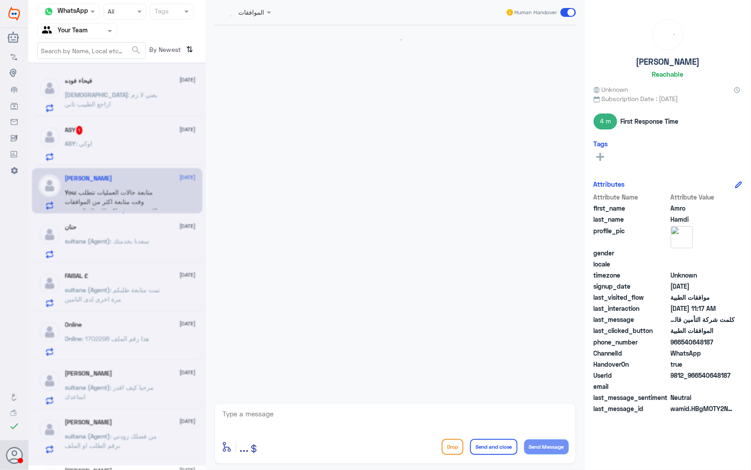
scroll to position [1128, 0]
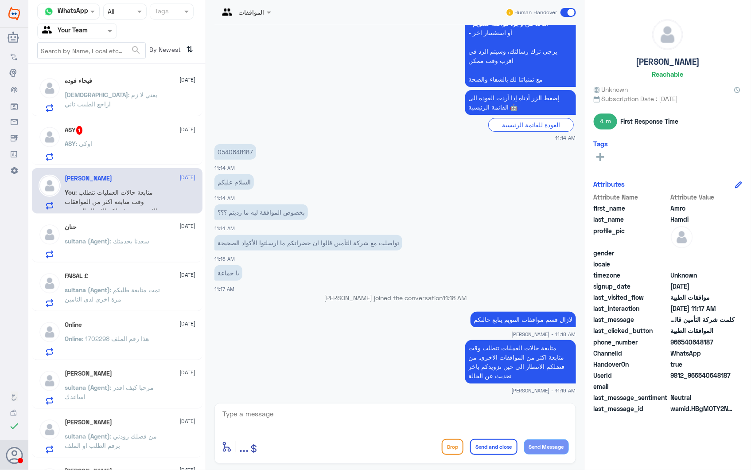
click at [119, 247] on p "sultana (Agent) : [PERSON_NAME] بخدمتك" at bounding box center [107, 247] width 85 height 22
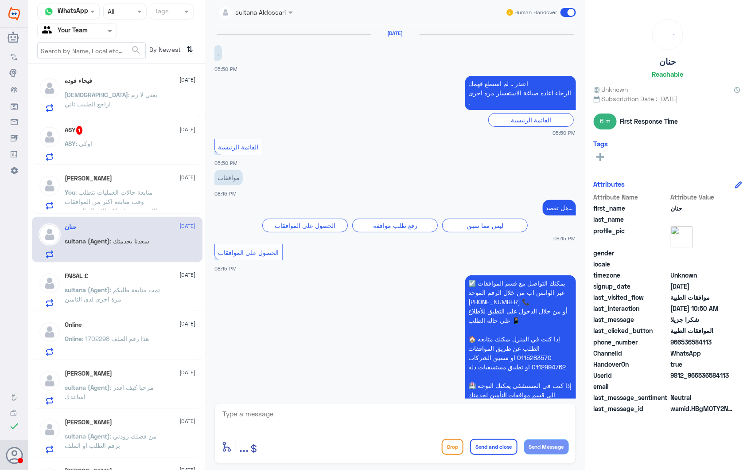
scroll to position [715, 0]
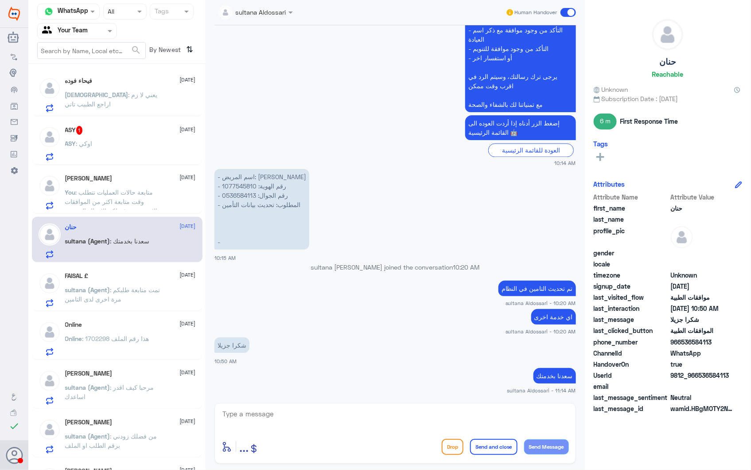
click at [121, 286] on span ": تمت متابعة طلبكم مرة اخرى لدى التامين" at bounding box center [112, 294] width 95 height 17
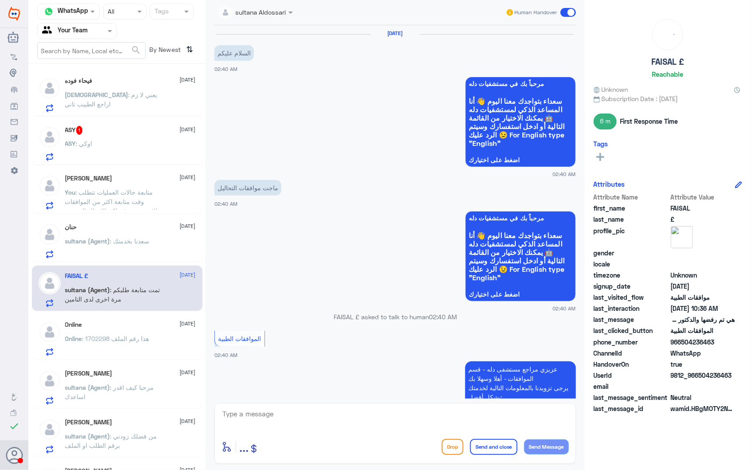
scroll to position [948, 0]
